Goal: Communication & Community: Answer question/provide support

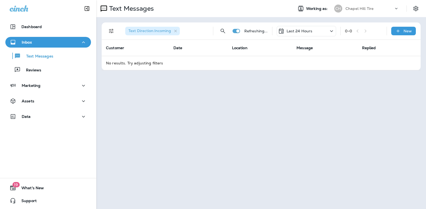
click at [332, 33] on icon at bounding box center [331, 31] width 6 height 7
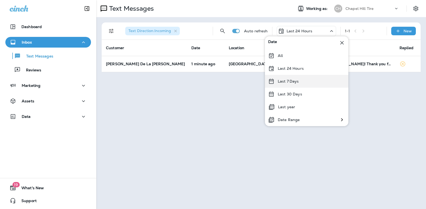
click at [304, 80] on div "Last 7 Days" at bounding box center [306, 81] width 83 height 13
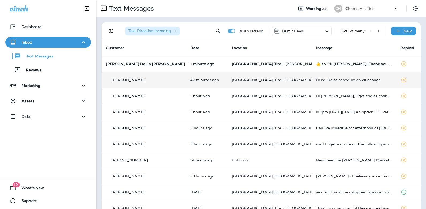
click at [333, 80] on div "Hi I'd like to schedule an oil change" at bounding box center [354, 80] width 76 height 4
click at [333, 80] on div at bounding box center [355, 104] width 176 height 201
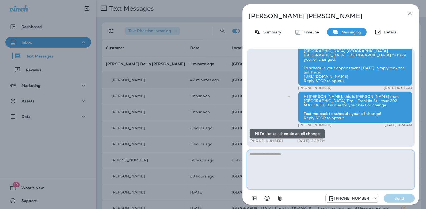
click at [270, 160] on textarea at bounding box center [331, 170] width 168 height 40
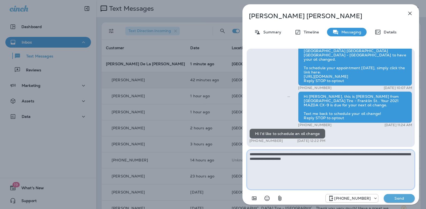
type textarea "**********"
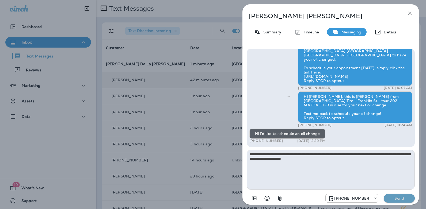
click at [400, 199] on p "Send" at bounding box center [399, 198] width 22 height 5
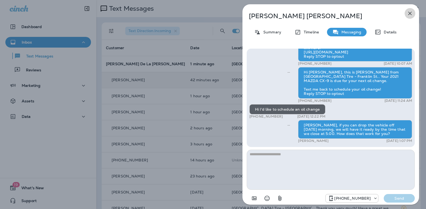
click at [410, 14] on icon "button" at bounding box center [409, 13] width 3 height 3
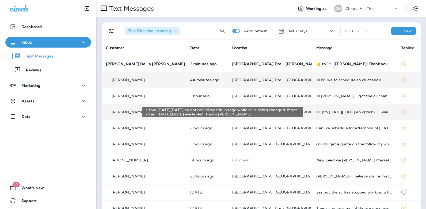
click at [344, 111] on div "Is 1pm [DATE][DATE] an option? I'll wait in lounge while oil is being changed. …" at bounding box center [354, 112] width 76 height 4
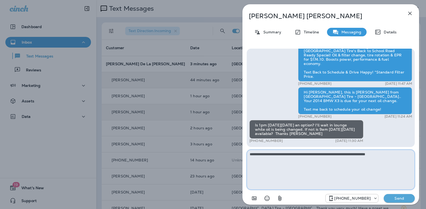
click at [299, 155] on textarea "**********" at bounding box center [331, 170] width 168 height 40
type textarea "**********"
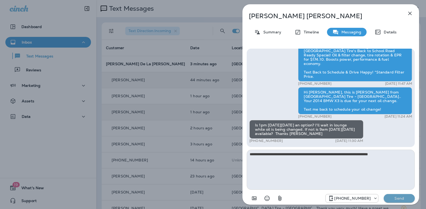
click at [402, 199] on p "Send" at bounding box center [399, 198] width 22 height 5
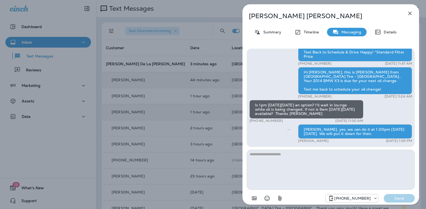
drag, startPoint x: 280, startPoint y: 120, endPoint x: 254, endPoint y: 122, distance: 26.0
click at [254, 122] on div "+1 (919) 593-3624 [DATE] 11:30 AM" at bounding box center [306, 121] width 114 height 4
copy p "919) 593-3624"
click at [410, 13] on icon "button" at bounding box center [409, 13] width 3 height 3
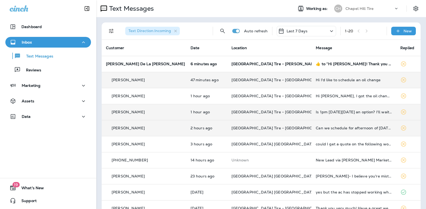
click at [335, 129] on div "Can we schedule for afternoon of [DATE]?" at bounding box center [354, 128] width 76 height 4
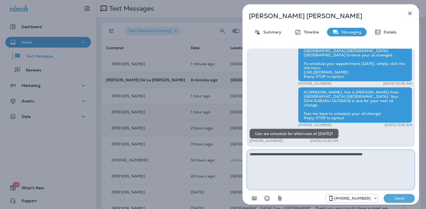
type textarea "**********"
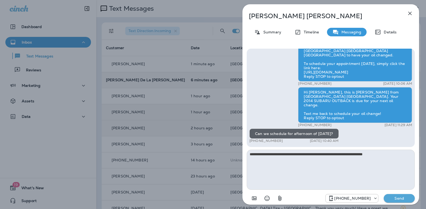
click at [399, 198] on p "Send" at bounding box center [399, 198] width 22 height 5
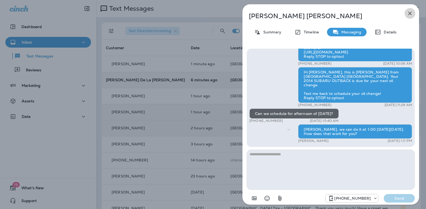
click at [408, 12] on icon "button" at bounding box center [409, 13] width 3 height 3
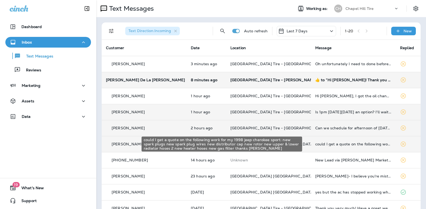
click at [345, 143] on div "could I get a quote on the following work for my 1998 jeep cherokee sport: new …" at bounding box center [353, 144] width 76 height 4
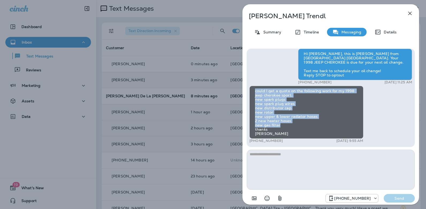
drag, startPoint x: 280, startPoint y: 125, endPoint x: 255, endPoint y: 91, distance: 41.3
click at [255, 91] on div "could I get a quote on the following work for my 1998 jeep cherokee sport: new …" at bounding box center [306, 112] width 114 height 53
copy div "could I get a quote on the following work for my 1998 jeep cherokee sport: new …"
drag, startPoint x: 279, startPoint y: 140, endPoint x: 254, endPoint y: 142, distance: 25.2
click at [254, 142] on div "+1 (312) 953-5658 [DATE] 9:55 AM" at bounding box center [306, 141] width 114 height 4
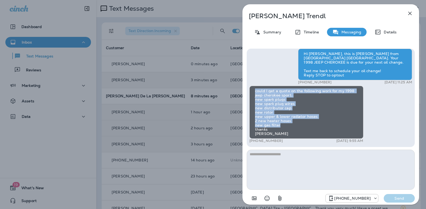
copy p "312) 953-5658"
click at [410, 13] on icon "button" at bounding box center [409, 13] width 6 height 6
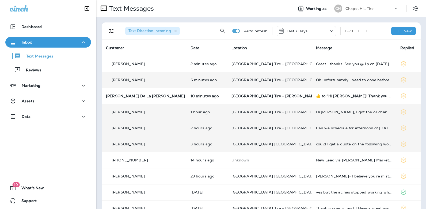
click at [328, 30] on icon at bounding box center [331, 31] width 6 height 7
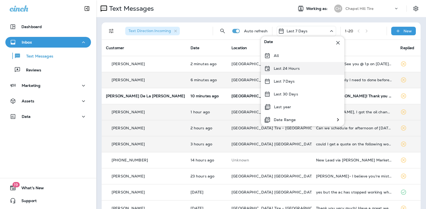
click at [297, 67] on p "Last 24 Hours" at bounding box center [287, 68] width 26 height 4
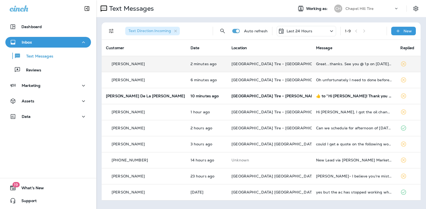
click at [333, 63] on div "Great...thanks. See you @ 1p on [DATE]. [PERSON_NAME]" at bounding box center [354, 64] width 76 height 4
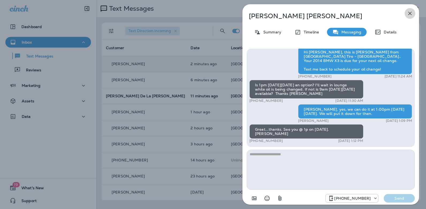
click at [410, 11] on icon "button" at bounding box center [409, 13] width 6 height 6
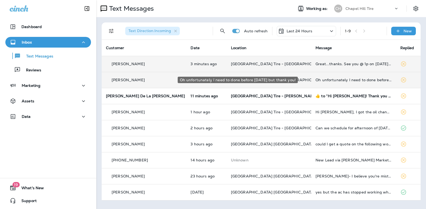
click at [319, 81] on div "Oh unfortunately I need to done before [DATE] but thank you!" at bounding box center [353, 80] width 76 height 4
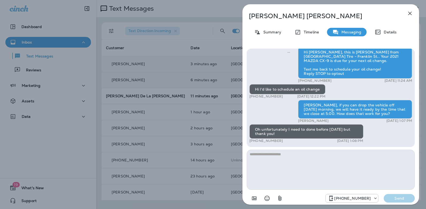
click at [285, 152] on textarea at bounding box center [331, 170] width 168 height 40
type textarea "**********"
click at [394, 197] on p "Send" at bounding box center [399, 198] width 22 height 5
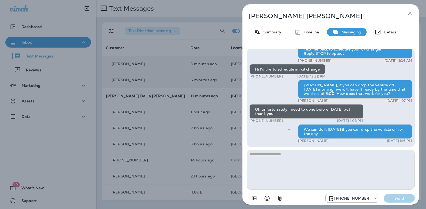
click at [410, 15] on icon "button" at bounding box center [409, 13] width 6 height 6
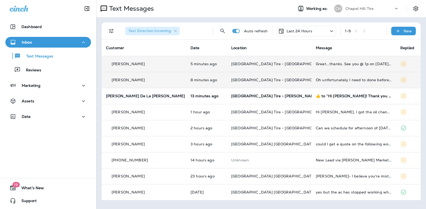
click at [332, 31] on icon at bounding box center [331, 31] width 6 height 7
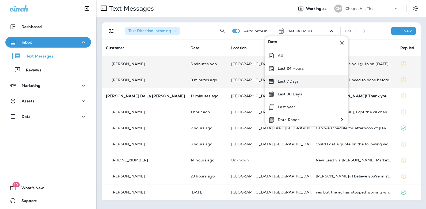
click at [300, 82] on div "Last 7 Days" at bounding box center [306, 81] width 83 height 13
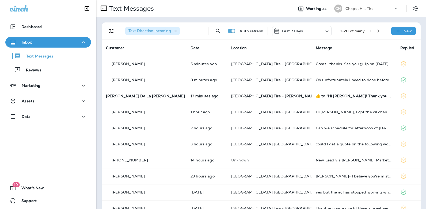
click at [324, 30] on icon at bounding box center [327, 31] width 6 height 7
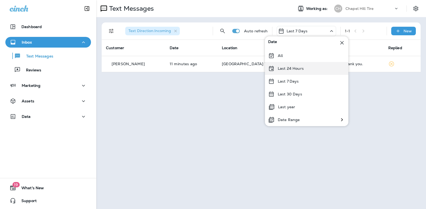
click at [310, 68] on div "Last 24 Hours" at bounding box center [306, 68] width 83 height 13
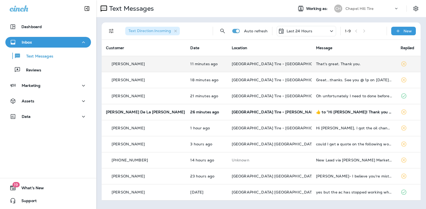
click at [319, 62] on div "That's great. Thank you." at bounding box center [354, 64] width 76 height 4
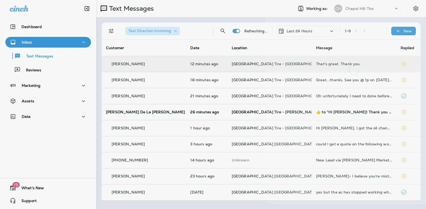
click at [319, 62] on div at bounding box center [354, 39] width 176 height 71
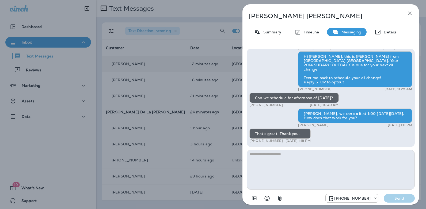
drag, startPoint x: 280, startPoint y: 141, endPoint x: 254, endPoint y: 142, distance: 26.5
click at [254, 142] on div "+1 (919) 260-5627 [DATE] 1:18 PM" at bounding box center [279, 141] width 61 height 4
copy p "[PHONE_NUMBER]"
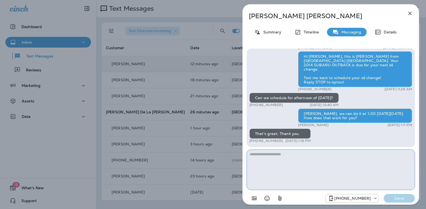
click at [267, 156] on textarea at bounding box center [331, 170] width 168 height 40
type textarea "**********"
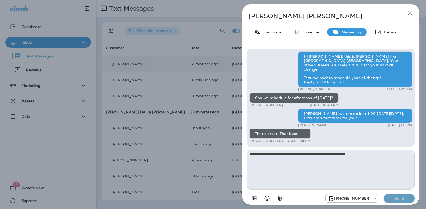
click at [395, 201] on button "Send" at bounding box center [398, 198] width 31 height 9
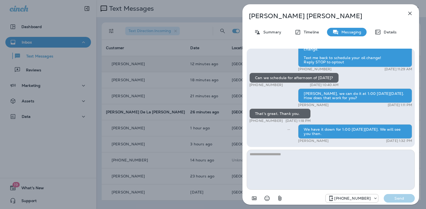
click at [409, 14] on icon "button" at bounding box center [409, 13] width 3 height 3
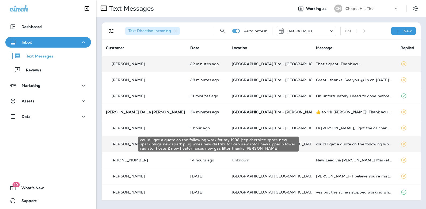
click at [316, 144] on div "could I get a quote on the following work for my 1998 jeep cherokee sport: new …" at bounding box center [354, 144] width 76 height 4
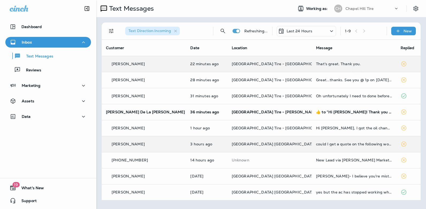
click at [312, 144] on div at bounding box center [356, 104] width 176 height 201
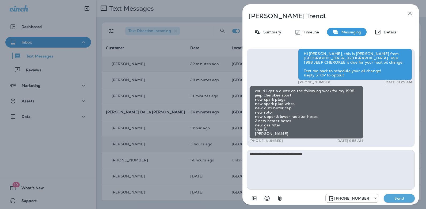
type textarea "**********"
click at [394, 198] on p "Send" at bounding box center [399, 198] width 22 height 5
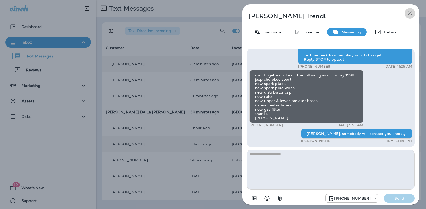
click at [411, 14] on icon "button" at bounding box center [409, 13] width 6 height 6
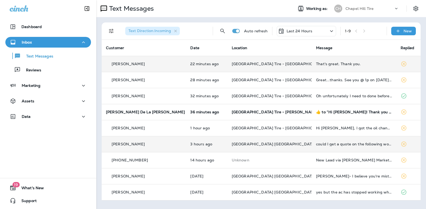
click at [330, 31] on icon at bounding box center [331, 31] width 3 height 2
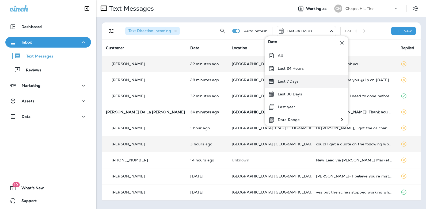
click at [299, 80] on div "Last 7 Days" at bounding box center [306, 81] width 83 height 13
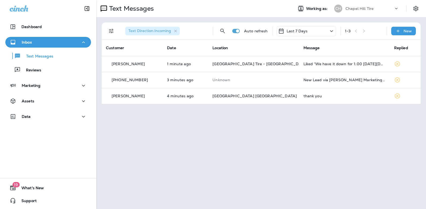
click at [330, 31] on icon at bounding box center [331, 31] width 6 height 7
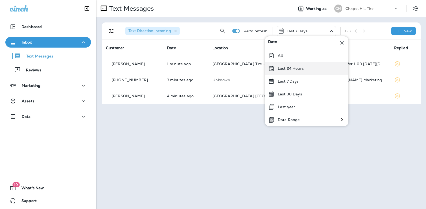
click at [305, 68] on div "Last 24 Hours" at bounding box center [306, 68] width 83 height 13
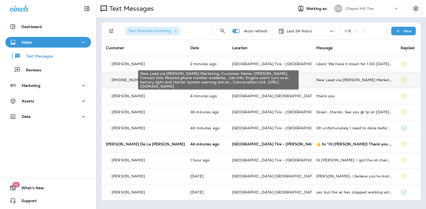
click at [343, 79] on div "New Lead via [PERSON_NAME] Marketing, Customer Name: [PERSON_NAME], Contact inf…" at bounding box center [354, 80] width 76 height 4
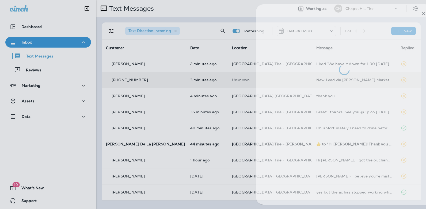
click at [343, 79] on div at bounding box center [344, 104] width 176 height 201
